Goal: Book appointment/travel/reservation

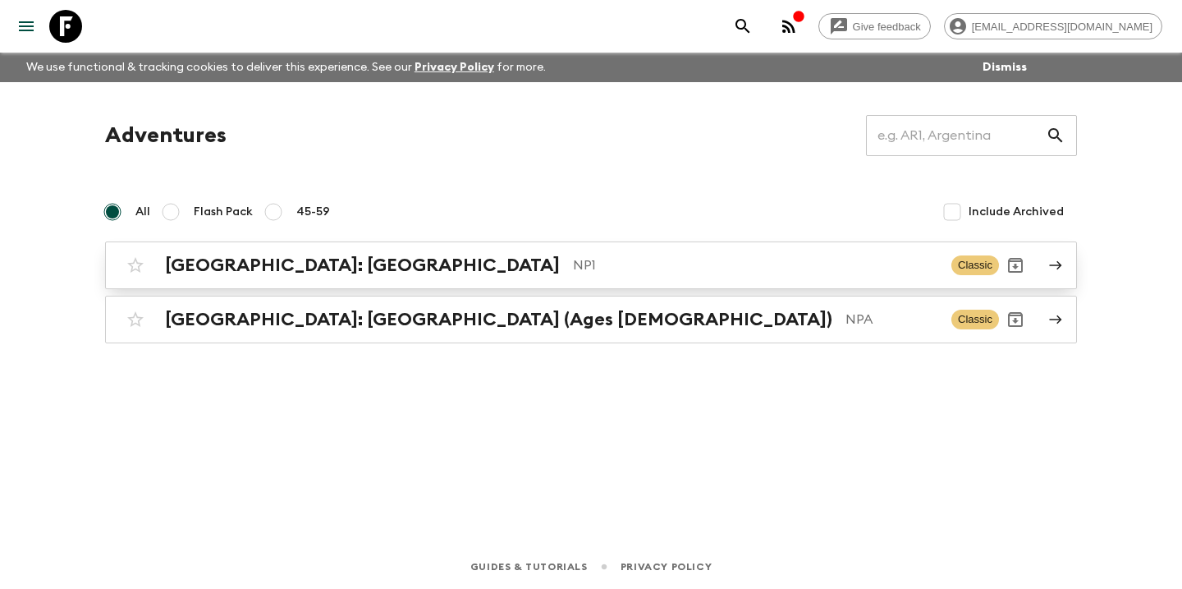
click at [688, 263] on p "NP1" at bounding box center [755, 265] width 365 height 20
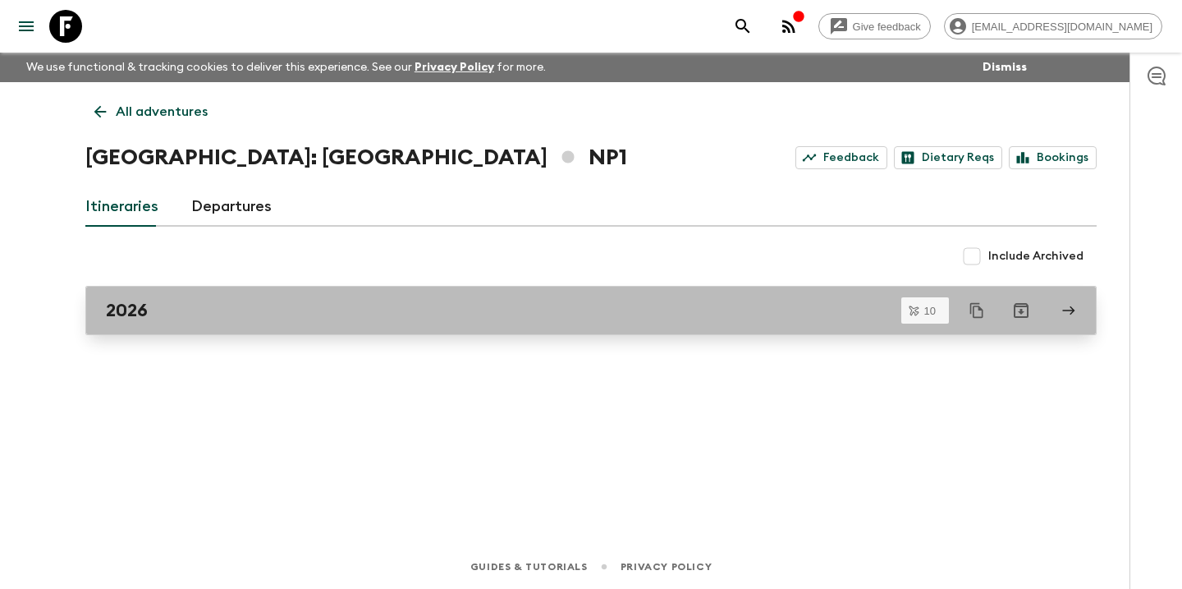
click at [649, 303] on div "2026" at bounding box center [575, 310] width 939 height 21
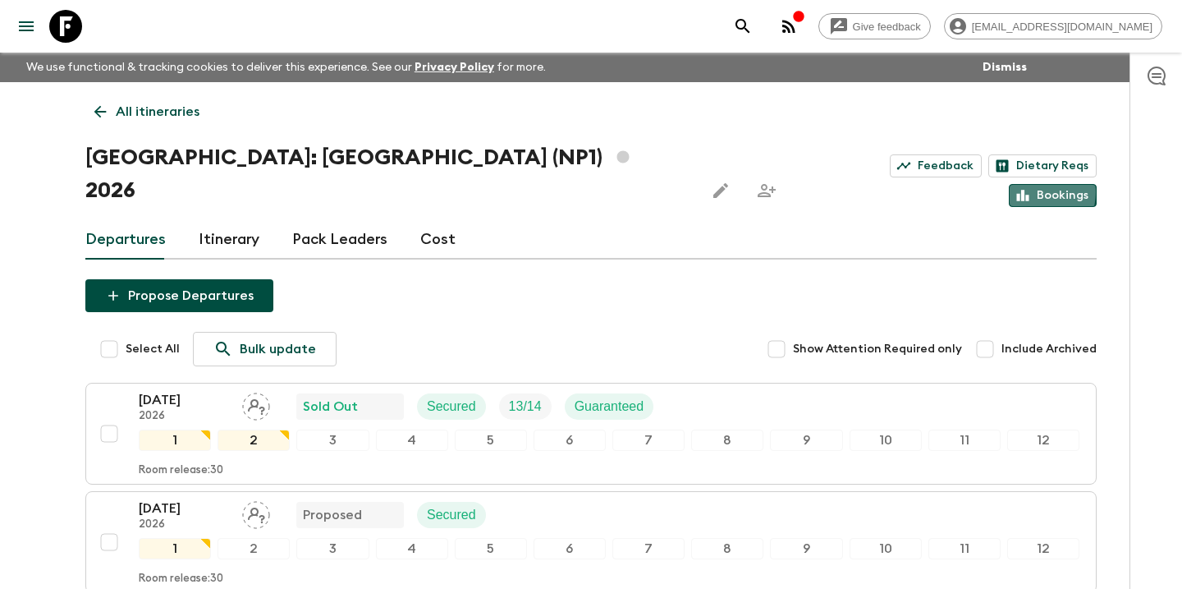
click at [1037, 184] on link "Bookings" at bounding box center [1053, 195] width 88 height 23
